Goal: Check status: Check status

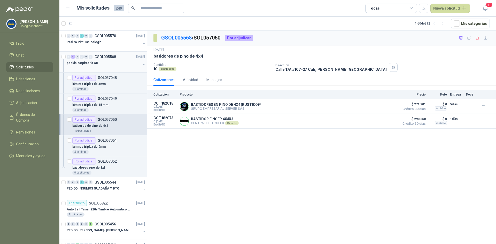
click at [142, 64] on button "button" at bounding box center [144, 65] width 4 height 4
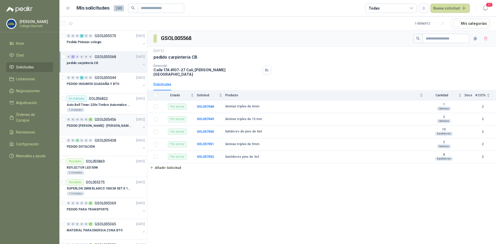
click at [101, 126] on p "PEDIDO [PERSON_NAME] - [PERSON_NAME]" at bounding box center [99, 126] width 64 height 5
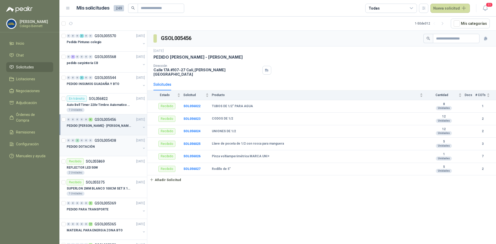
click at [102, 145] on div "PEDIDO DOTACIÓN" at bounding box center [104, 147] width 74 height 6
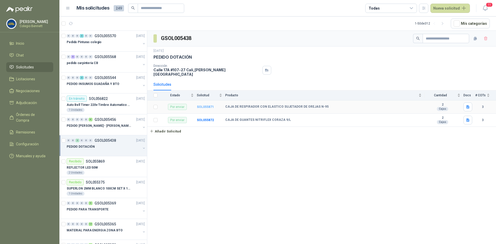
click at [201, 105] on b "SOL055871" at bounding box center [205, 107] width 17 height 4
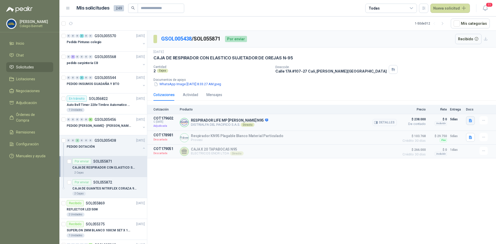
click at [472, 119] on icon "button" at bounding box center [471, 121] width 4 height 4
click at [457, 109] on button "ficha-tecnica-life-n95.pdf" at bounding box center [449, 109] width 44 height 5
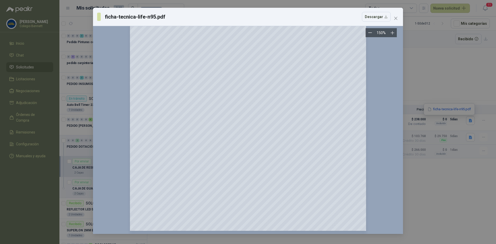
scroll to position [419, 0]
click at [395, 18] on icon "close" at bounding box center [396, 18] width 4 height 4
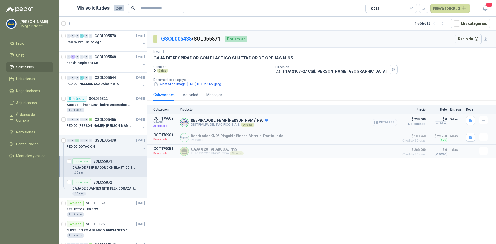
click at [387, 123] on button "Detalles" at bounding box center [385, 122] width 24 height 7
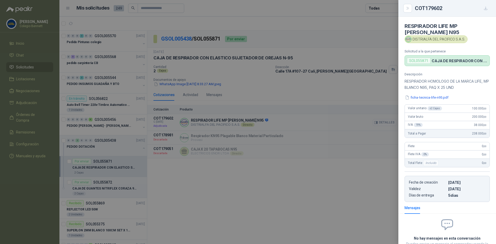
scroll to position [41, 0]
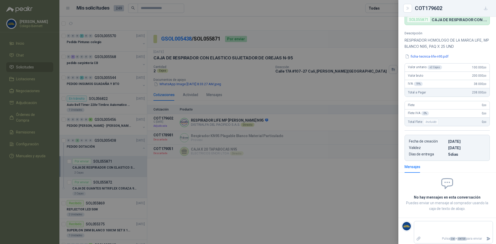
click at [296, 166] on div at bounding box center [248, 122] width 496 height 244
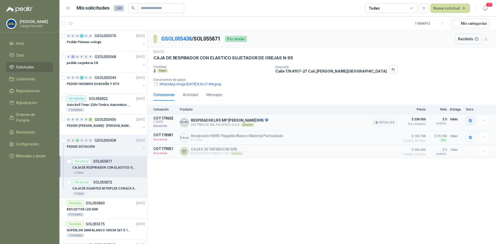
click at [471, 119] on icon "button" at bounding box center [471, 121] width 4 height 4
click at [458, 110] on button "ficha-tecnica-life-n95.pdf" at bounding box center [449, 109] width 44 height 5
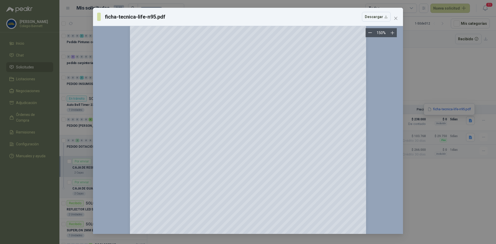
scroll to position [368, 0]
click at [396, 16] on icon "close" at bounding box center [396, 18] width 4 height 4
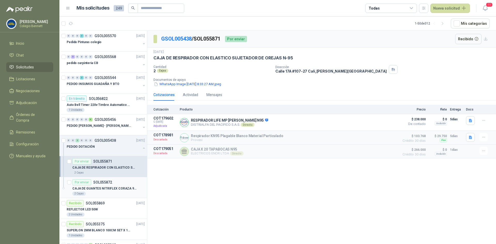
click at [116, 187] on p "CAJA DE GUANTES NITRIFLEX CORAZA 9/L" at bounding box center [104, 188] width 64 height 5
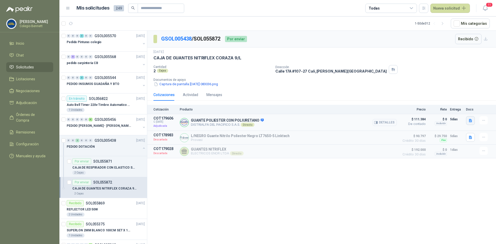
click at [469, 120] on icon "button" at bounding box center [470, 120] width 3 height 3
click at [458, 109] on button "VE702PN technical-sheet ES.pdf" at bounding box center [443, 109] width 55 height 5
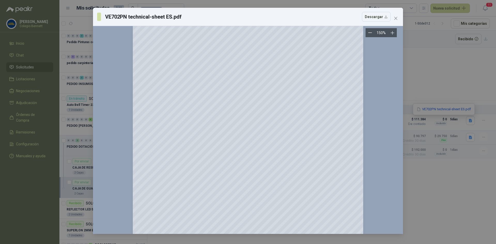
scroll to position [788, 0]
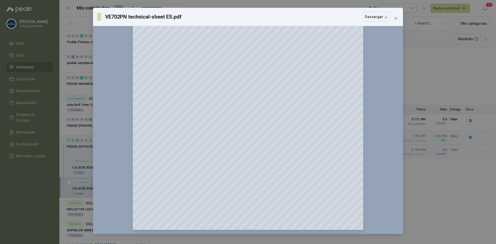
click at [395, 17] on icon "close" at bounding box center [395, 18] width 3 height 3
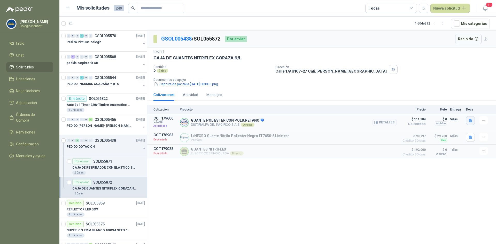
click at [473, 121] on icon "button" at bounding box center [471, 121] width 4 height 4
click at [459, 108] on button "VE702PN technical-sheet ES.pdf" at bounding box center [443, 109] width 55 height 5
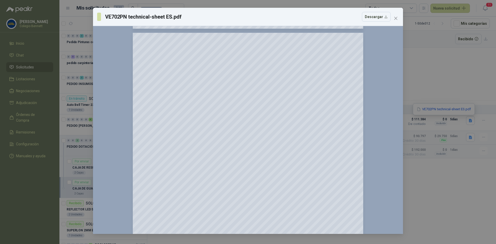
scroll to position [503, 0]
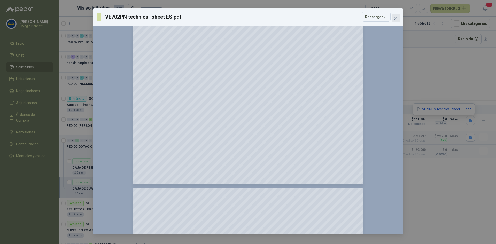
click at [396, 16] on icon "close" at bounding box center [396, 18] width 4 height 4
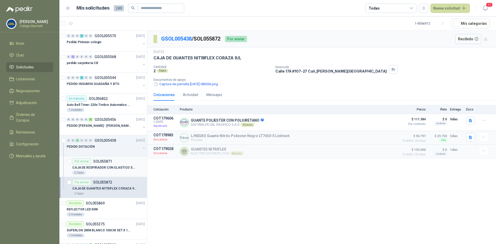
click at [107, 163] on p "SOL055871" at bounding box center [102, 162] width 19 height 4
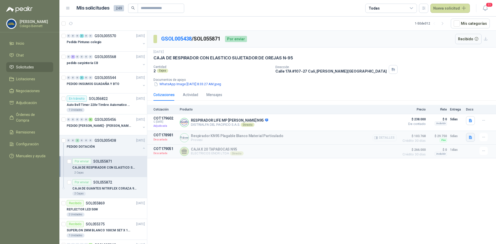
click at [470, 139] on icon "button" at bounding box center [471, 137] width 4 height 4
click at [466, 128] on button "image.png" at bounding box center [460, 126] width 22 height 5
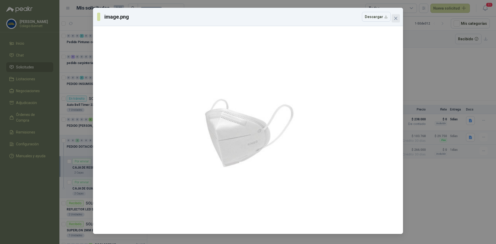
click at [395, 18] on icon "close" at bounding box center [396, 18] width 4 height 4
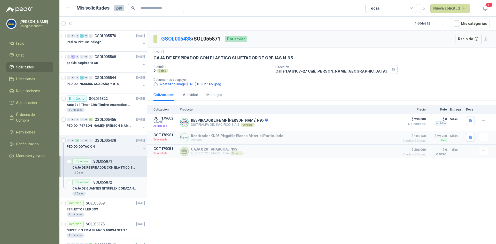
click at [120, 179] on article "Por enviar SOL055872 CAJA DE GUANTES NITRIFLEX CORAZA 9/L 2 Cajas" at bounding box center [103, 187] width 88 height 21
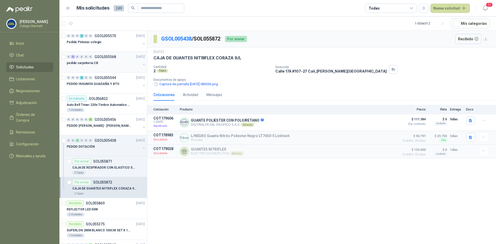
click at [73, 64] on p "pedido carpinteria CB" at bounding box center [82, 63] width 31 height 5
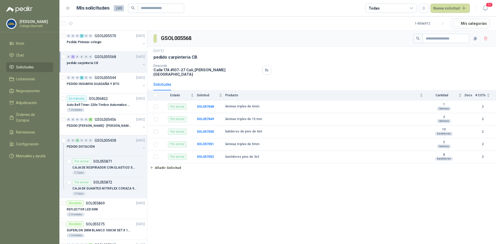
click at [142, 64] on button "button" at bounding box center [144, 65] width 4 height 4
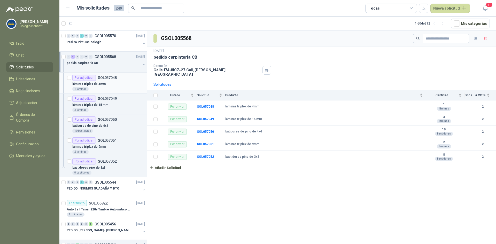
click at [113, 86] on div "láminas triplex de 4mm" at bounding box center [108, 84] width 73 height 6
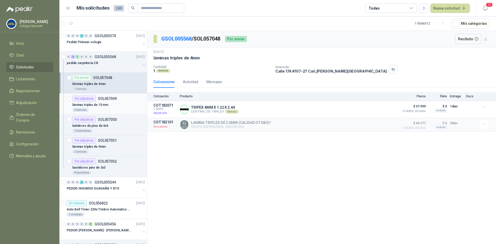
click at [116, 100] on div "Por adjudicar SOL057049" at bounding box center [108, 99] width 73 height 6
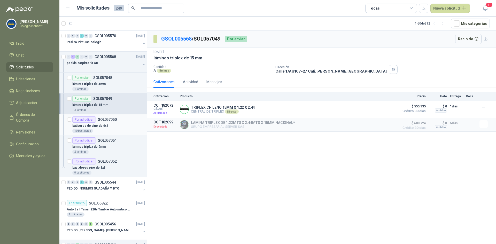
click at [119, 124] on div "batidores de pino de 4x4" at bounding box center [108, 126] width 73 height 6
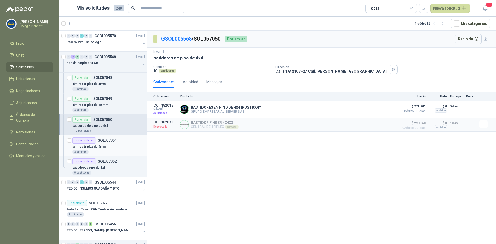
click at [120, 145] on div "láminas triplex de 9mm" at bounding box center [108, 147] width 73 height 6
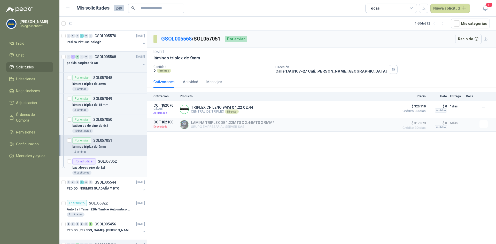
click at [120, 159] on div "Por adjudicar SOL057052" at bounding box center [108, 161] width 73 height 6
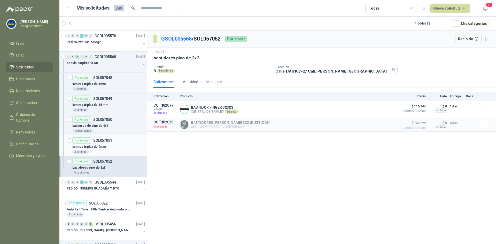
click at [121, 147] on div "láminas triplex de 9mm" at bounding box center [108, 147] width 73 height 6
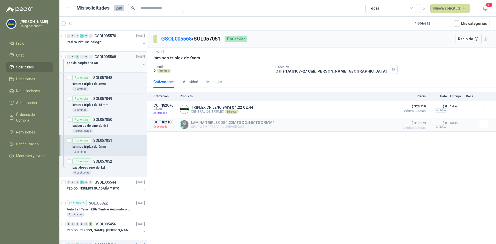
click at [136, 60] on div "pedido carpinteria CB" at bounding box center [104, 63] width 74 height 6
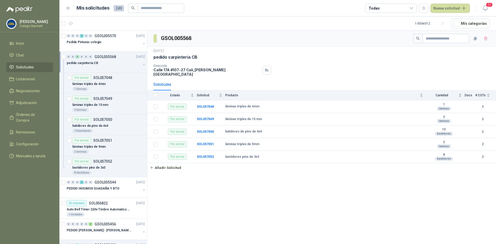
click at [142, 65] on button "button" at bounding box center [144, 65] width 4 height 4
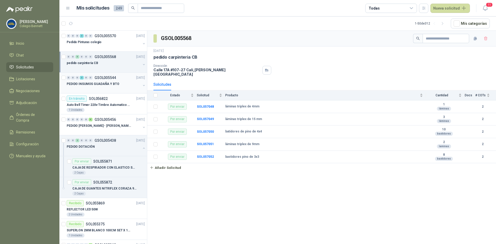
click at [125, 81] on div "PEDIDO INSUMOS GUADAÑA Y BTO" at bounding box center [104, 84] width 74 height 6
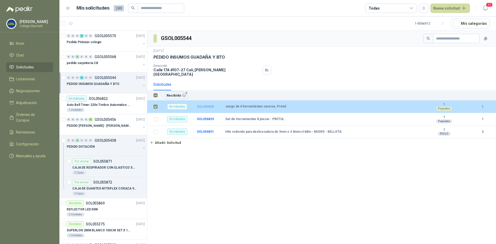
click at [205, 105] on b "SOL056828" at bounding box center [205, 107] width 17 height 4
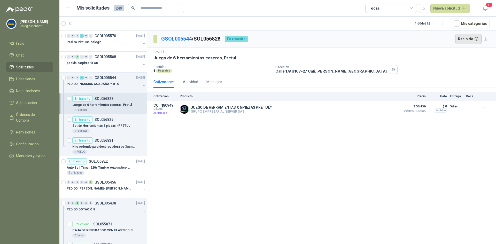
click at [462, 39] on button "Recibido" at bounding box center [468, 39] width 27 height 10
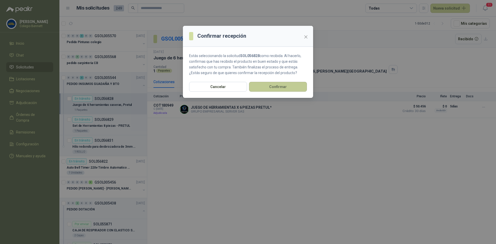
click at [289, 86] on button "Confirmar" at bounding box center [278, 87] width 58 height 10
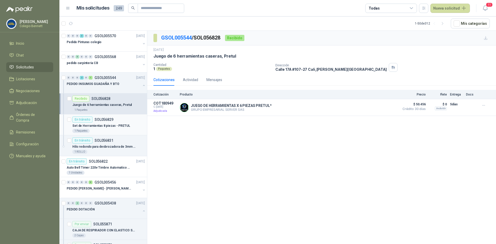
click at [102, 120] on p "SOL056829" at bounding box center [104, 120] width 19 height 4
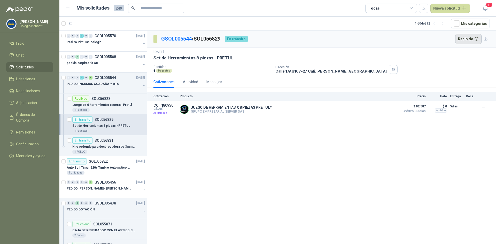
click at [468, 37] on button "Recibido" at bounding box center [468, 39] width 27 height 10
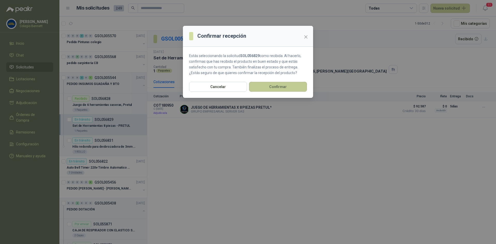
click at [298, 86] on button "Confirmar" at bounding box center [278, 87] width 58 height 10
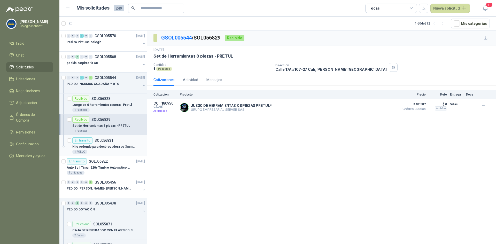
click at [107, 139] on p "SOL056831" at bounding box center [104, 141] width 19 height 4
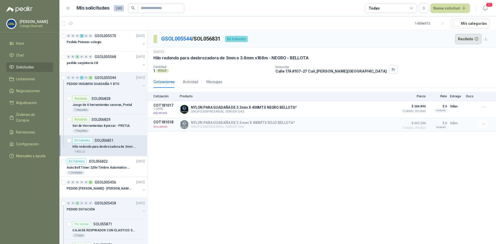
click at [464, 37] on button "Recibido" at bounding box center [468, 39] width 27 height 10
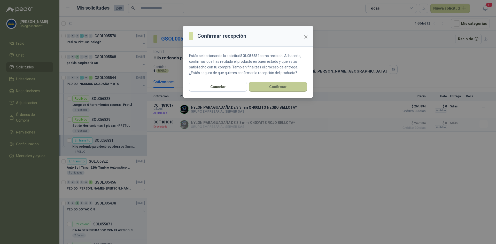
click at [294, 88] on button "Confirmar" at bounding box center [278, 87] width 58 height 10
